Goal: Complete application form

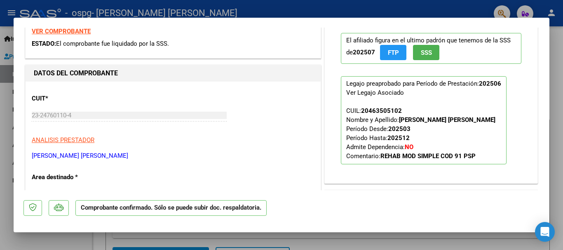
scroll to position [124, 0]
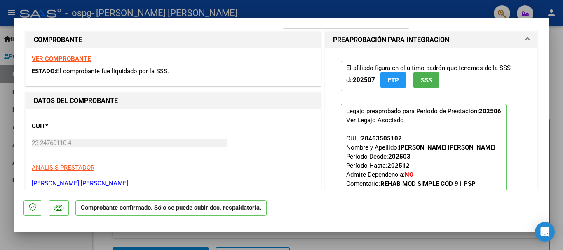
click at [558, 83] on div at bounding box center [281, 125] width 563 height 250
type input "$ 0,00"
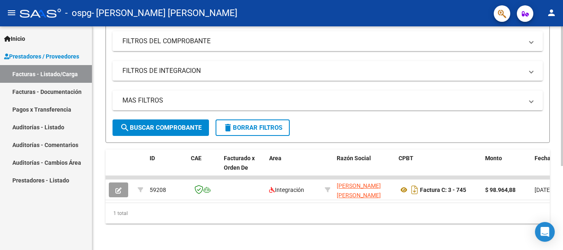
scroll to position [134, 0]
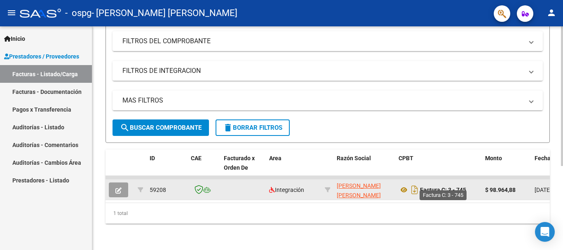
click at [441, 187] on strong "Factura C: 3 - 745" at bounding box center [443, 190] width 46 height 7
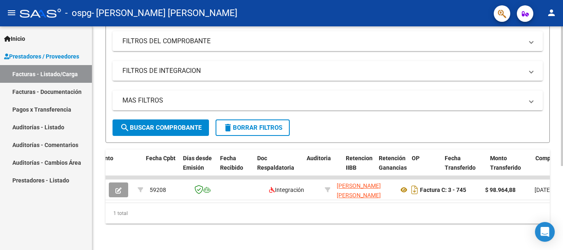
scroll to position [0, 389]
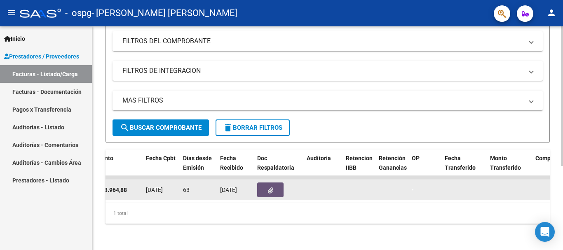
click at [272, 188] on icon "button" at bounding box center [270, 191] width 5 height 6
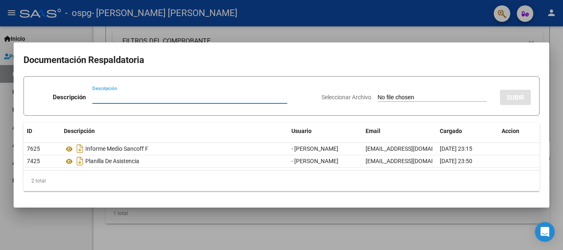
click at [557, 133] on div at bounding box center [281, 125] width 563 height 250
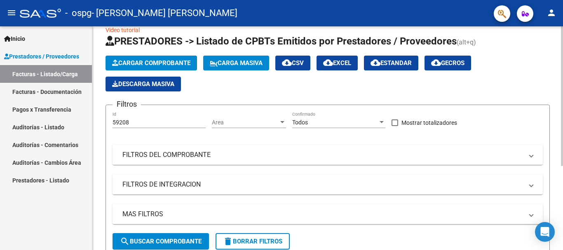
scroll to position [11, 0]
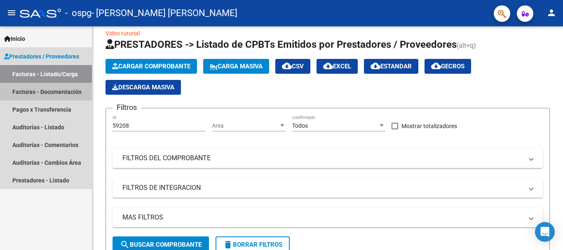
click at [52, 91] on link "Facturas - Documentación" at bounding box center [46, 92] width 92 height 18
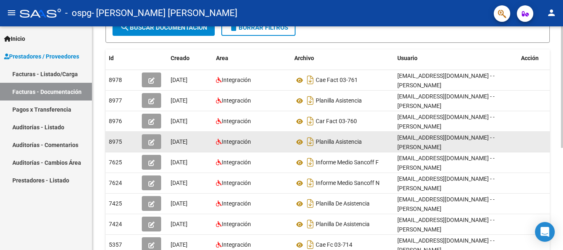
scroll to position [82, 0]
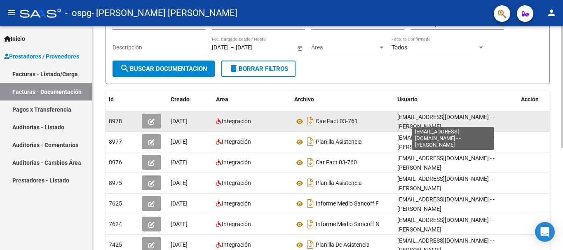
click at [402, 123] on span "[EMAIL_ADDRESS][DOMAIN_NAME] - - [PERSON_NAME]" at bounding box center [445, 122] width 97 height 16
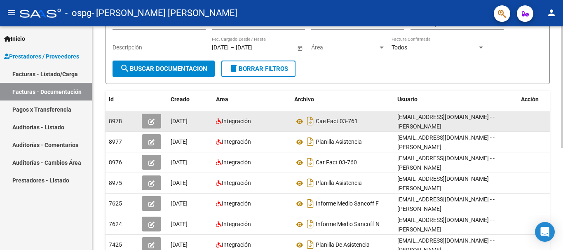
click at [402, 123] on span "[EMAIL_ADDRESS][DOMAIN_NAME] - - [PERSON_NAME]" at bounding box center [445, 122] width 97 height 16
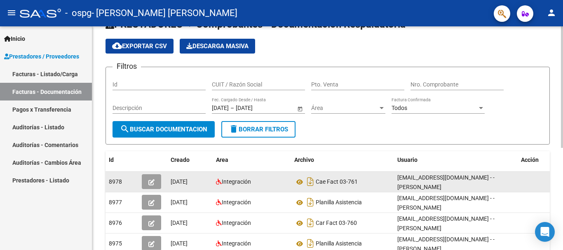
scroll to position [0, 0]
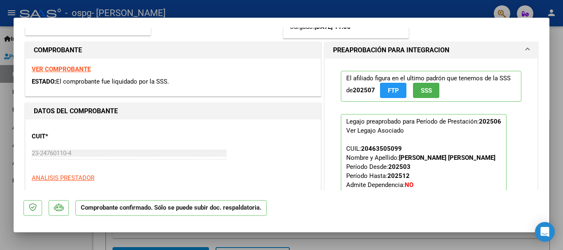
scroll to position [124, 0]
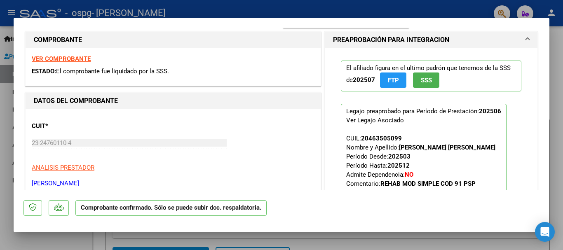
drag, startPoint x: 558, startPoint y: 93, endPoint x: 546, endPoint y: 72, distance: 24.4
click at [558, 90] on div at bounding box center [281, 125] width 563 height 250
type input "$ 0,00"
